Goal: Find specific page/section: Find specific page/section

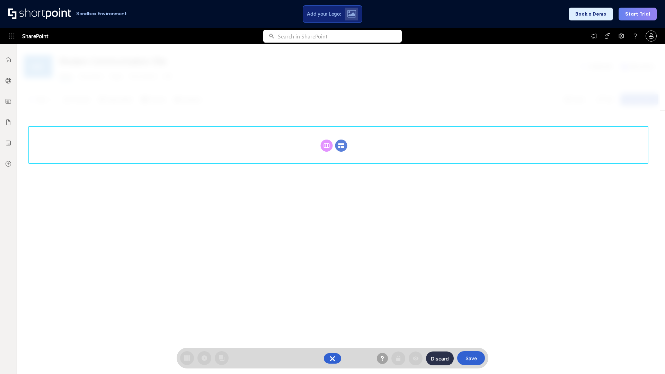
scroll to position [95, 0]
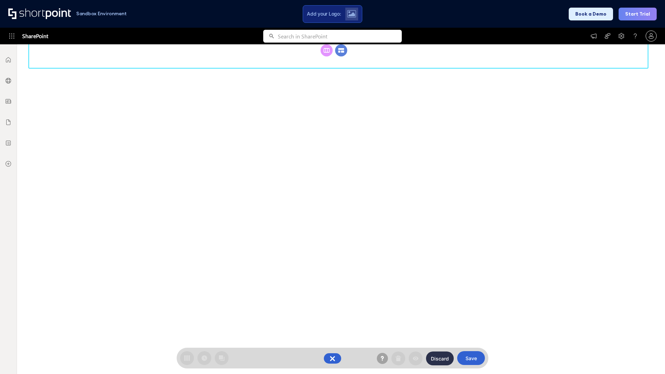
click at [341, 56] on circle at bounding box center [341, 50] width 12 height 12
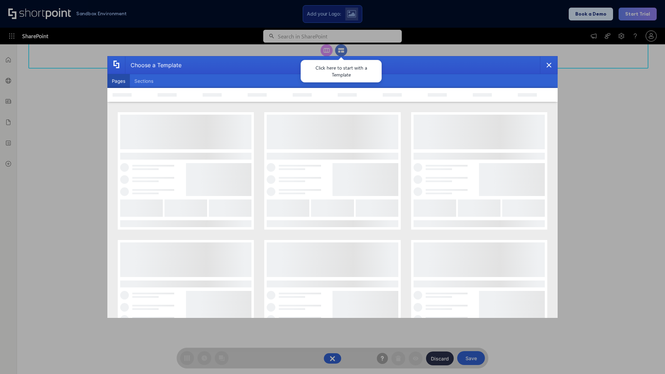
scroll to position [0, 0]
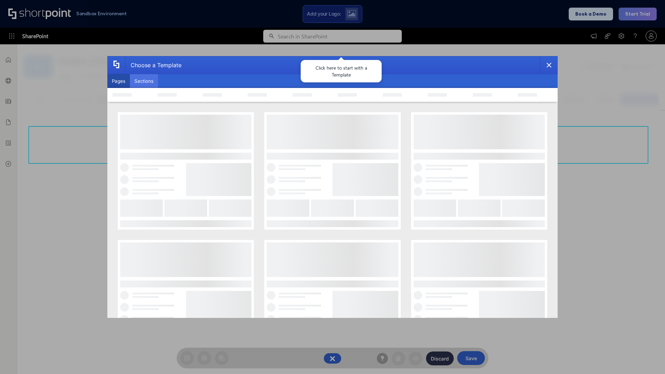
click at [144, 81] on button "Sections" at bounding box center [144, 81] width 28 height 14
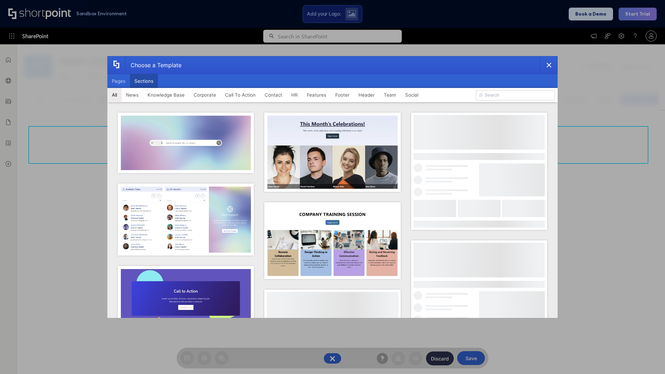
type input "Knowledge Base 2"
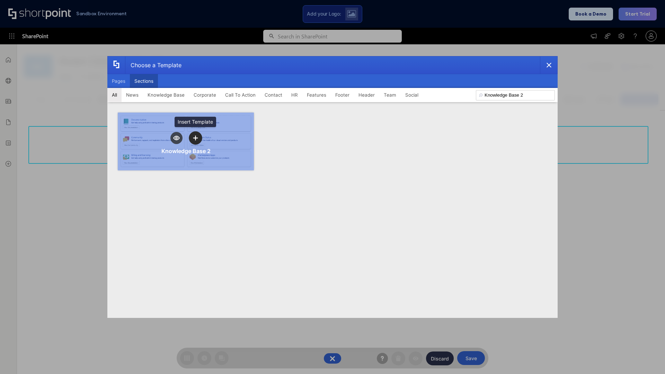
click at [195, 138] on icon "template selector" at bounding box center [195, 137] width 5 height 5
